Goal: Information Seeking & Learning: Learn about a topic

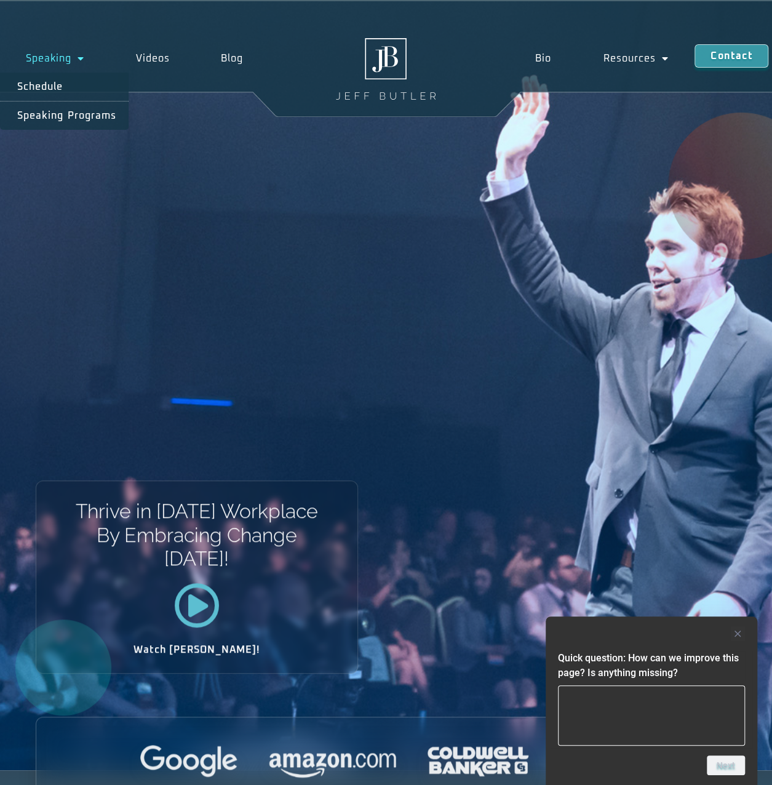
click at [74, 62] on span "Menu" at bounding box center [77, 58] width 13 height 22
click at [78, 57] on span "Menu" at bounding box center [77, 58] width 13 height 22
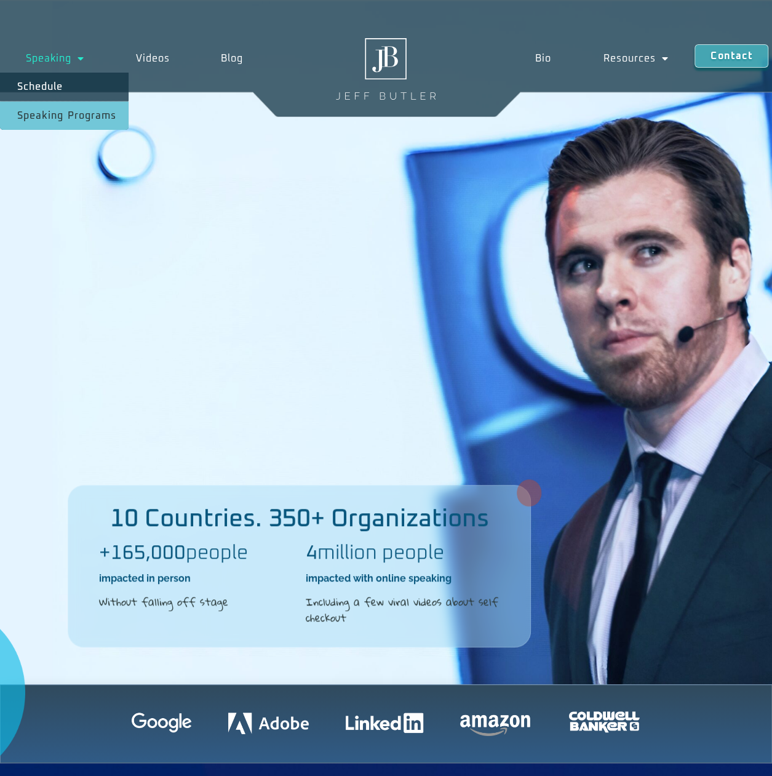
click at [77, 111] on link "Speaking Programs" at bounding box center [64, 115] width 129 height 28
click at [52, 109] on link "Speaking Programs" at bounding box center [64, 115] width 129 height 28
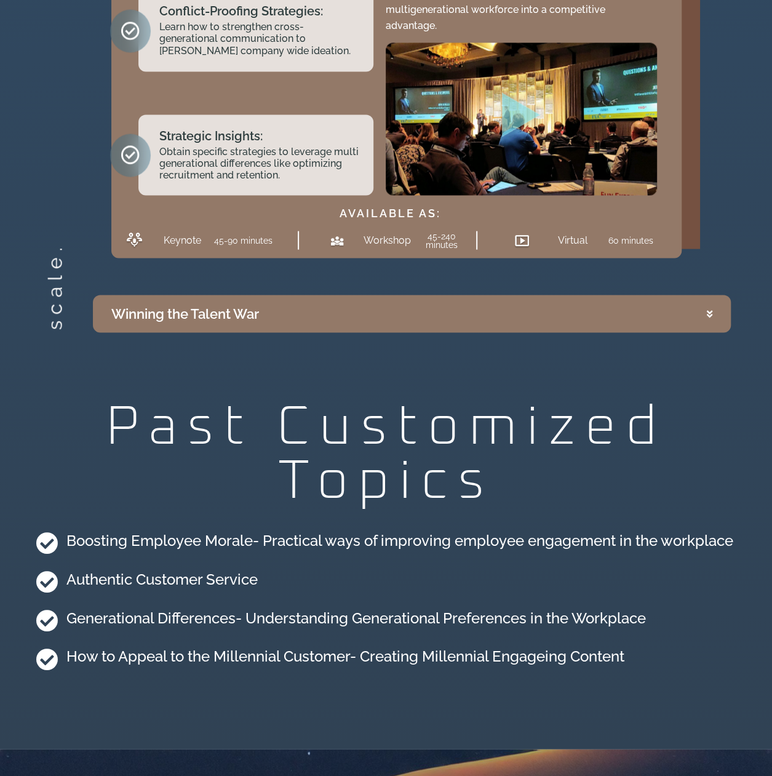
scroll to position [3339, 0]
